Goal: Find specific page/section: Find specific page/section

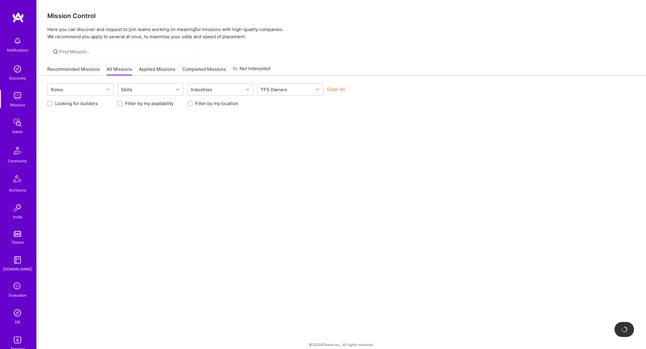
scroll to position [0, 0]
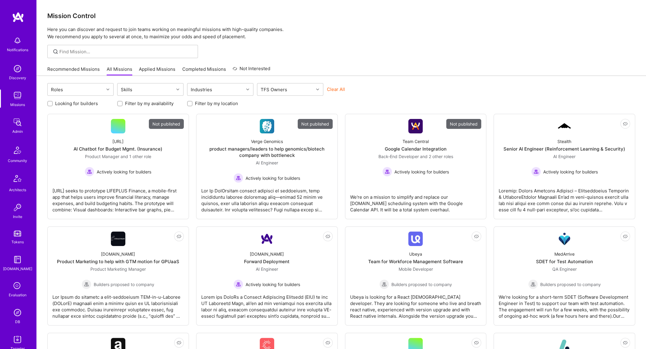
click at [15, 129] on div "Admin" at bounding box center [17, 131] width 11 height 6
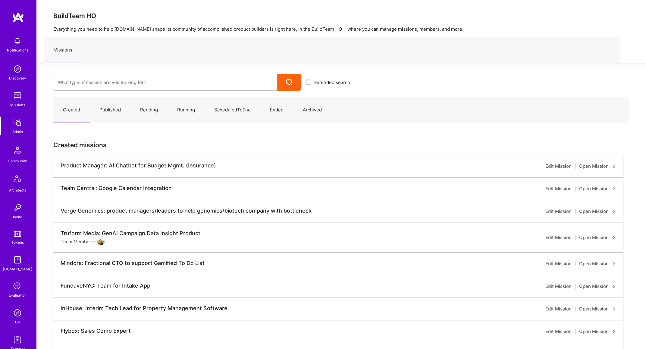
click at [17, 126] on img at bounding box center [17, 123] width 12 height 12
